Goal: Task Accomplishment & Management: Use online tool/utility

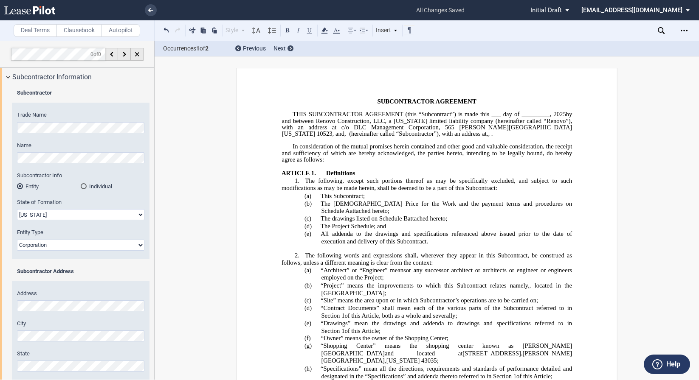
select select "Ohio"
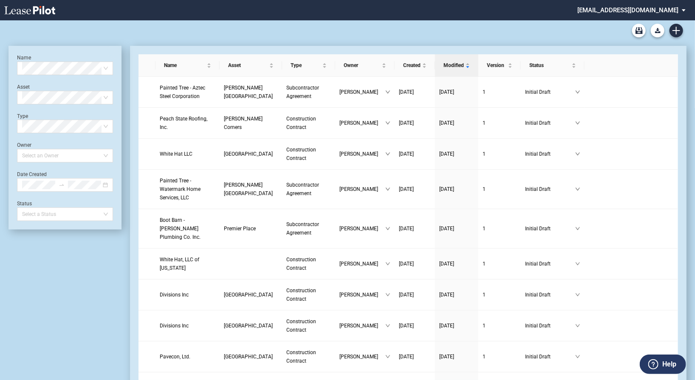
click at [680, 30] on link "Create new document" at bounding box center [676, 31] width 14 height 14
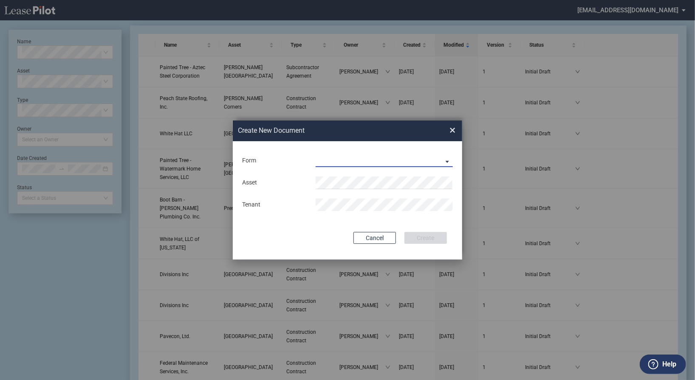
click at [377, 157] on md-select "Construction Contract Subcontractor Agreement" at bounding box center [383, 161] width 137 height 13
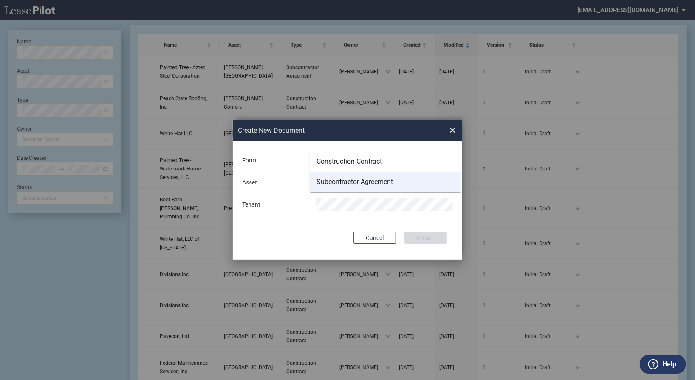
click at [363, 183] on div "Subcontractor Agreement" at bounding box center [354, 181] width 76 height 9
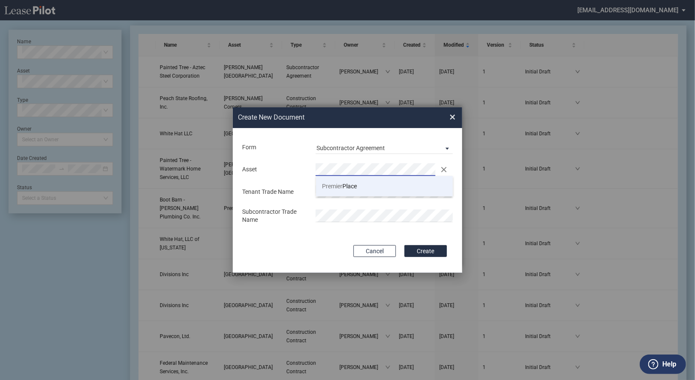
click at [342, 181] on li "Premier Place" at bounding box center [384, 186] width 137 height 20
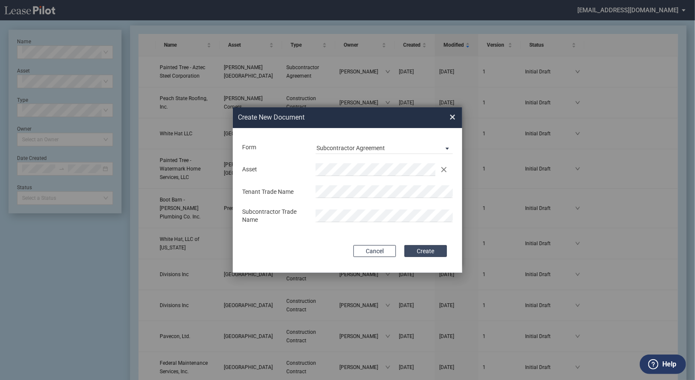
click at [418, 250] on button "Create" at bounding box center [425, 251] width 42 height 12
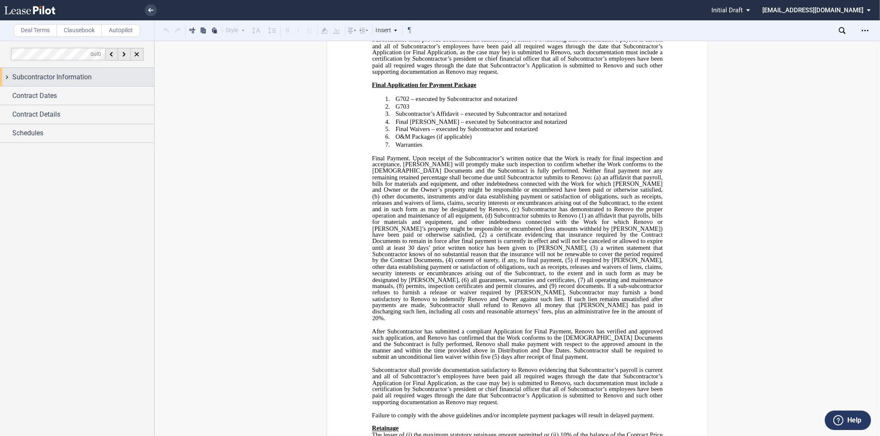
scroll to position [5377, 0]
click at [698, 27] on icon "Open Lease options menu" at bounding box center [864, 30] width 7 height 7
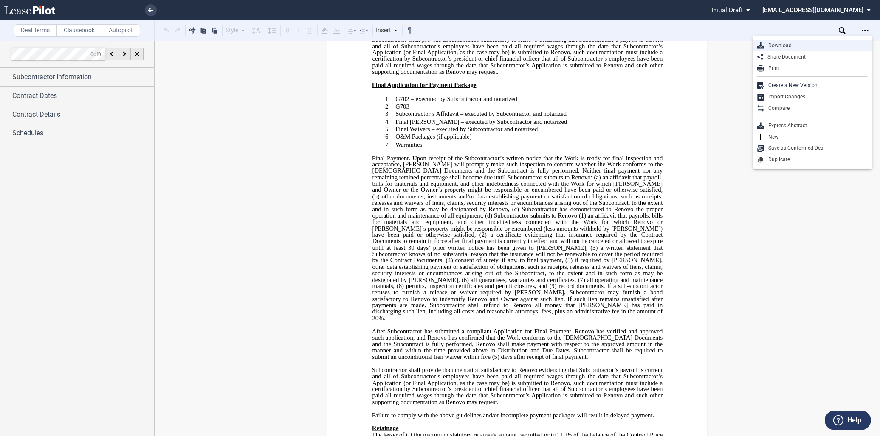
click at [698, 45] on div "Download" at bounding box center [816, 45] width 104 height 7
click at [154, 11] on link at bounding box center [151, 10] width 12 height 12
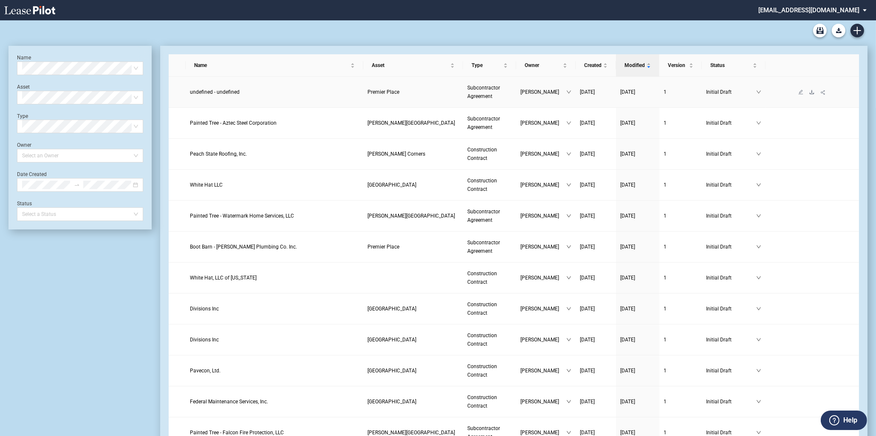
click at [811, 92] on icon "download" at bounding box center [811, 92] width 5 height 5
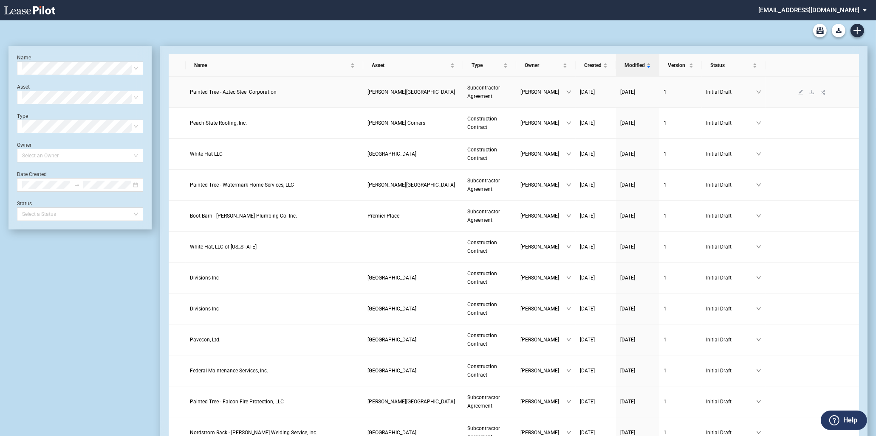
click at [287, 95] on link "Painted Tree - Aztec Steel Corporation" at bounding box center [274, 92] width 169 height 8
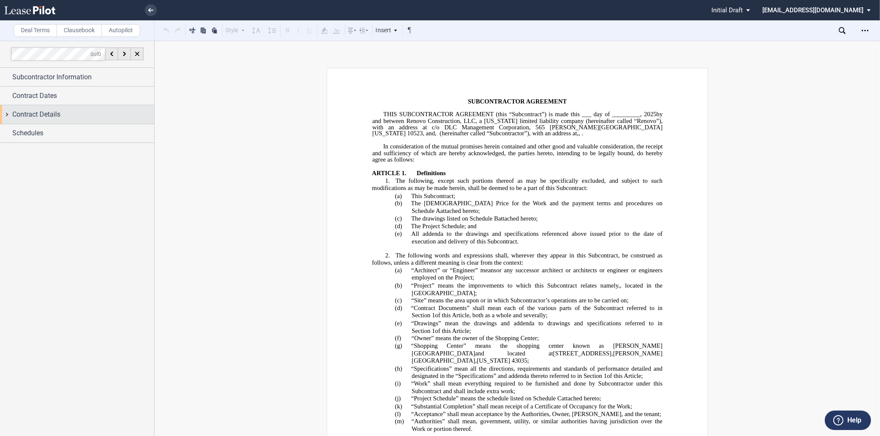
click at [123, 124] on div "Contract Details" at bounding box center [77, 114] width 154 height 18
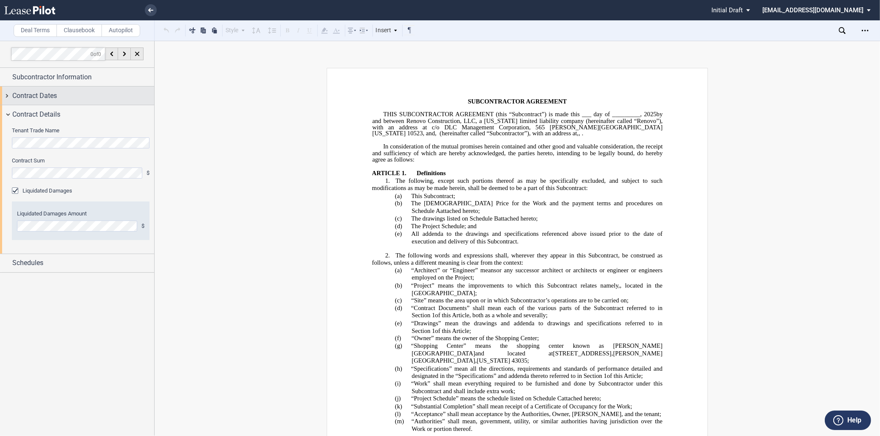
click at [115, 98] on div "Contract Dates" at bounding box center [83, 96] width 142 height 10
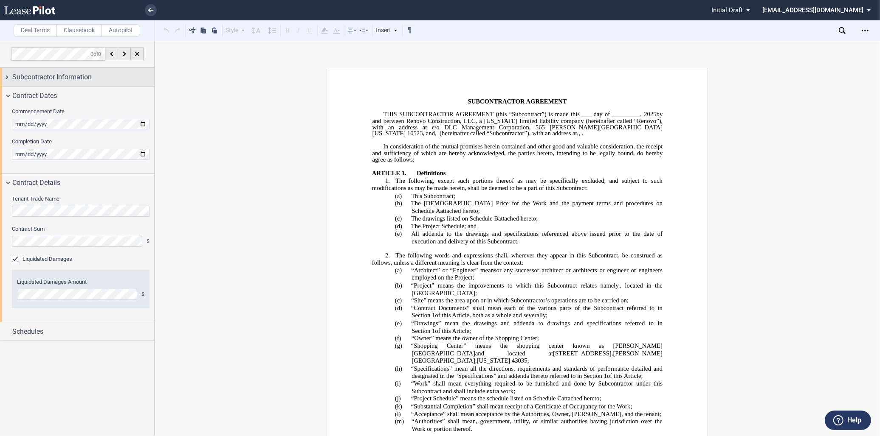
click at [104, 82] on div "Subcontractor Information" at bounding box center [77, 77] width 154 height 18
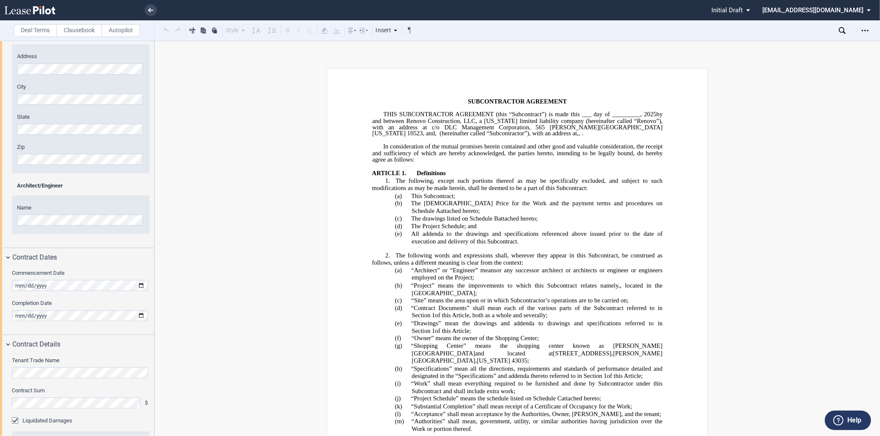
scroll to position [304, 0]
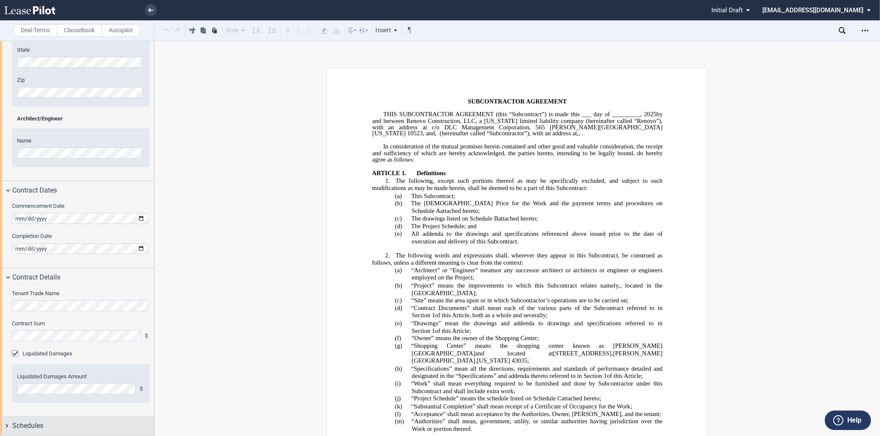
click at [115, 421] on div "Schedules" at bounding box center [77, 426] width 154 height 18
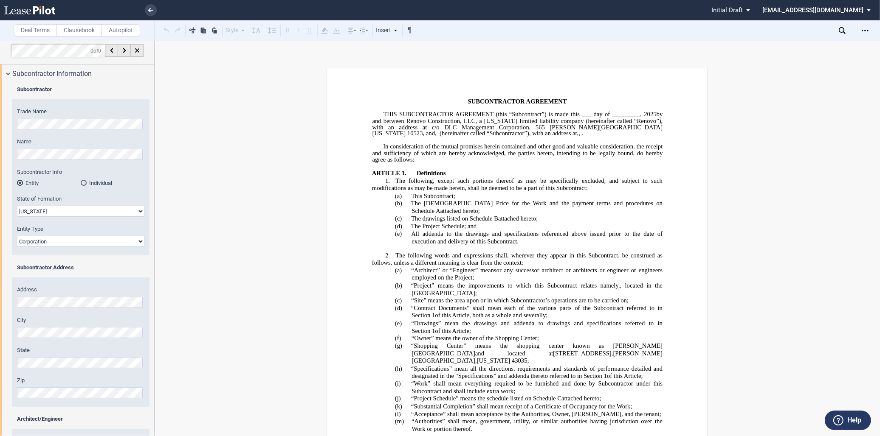
scroll to position [0, 0]
click at [863, 31] on icon "Open Lease options menu" at bounding box center [864, 30] width 7 height 7
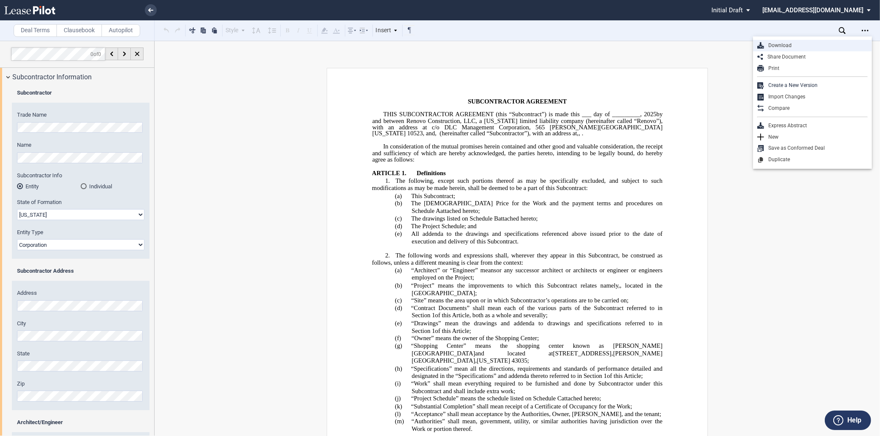
click at [796, 45] on div "Download" at bounding box center [816, 45] width 104 height 7
